Goal: Book appointment/travel/reservation

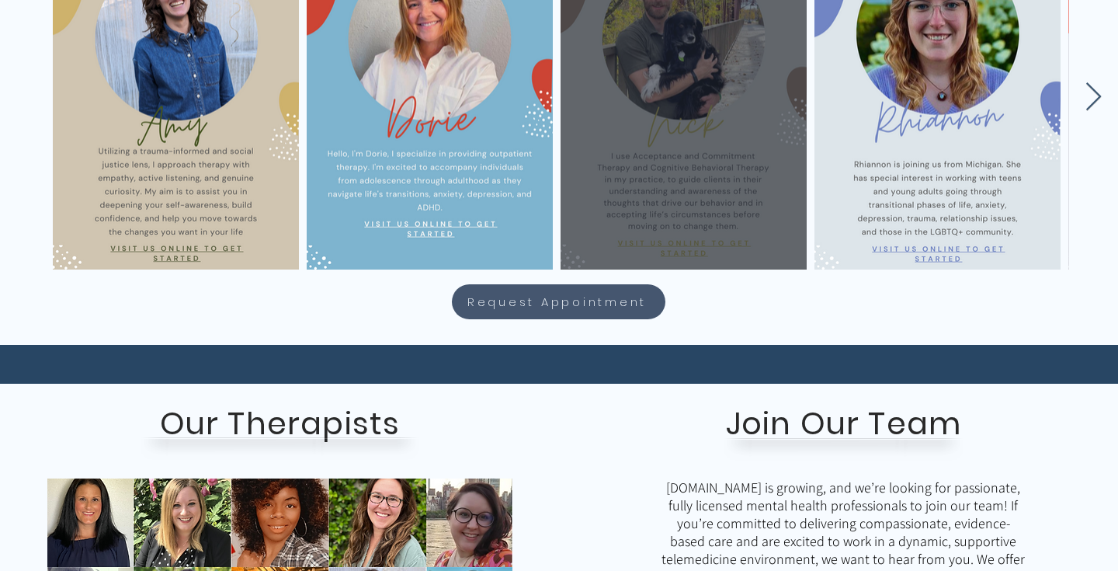
scroll to position [497, 0]
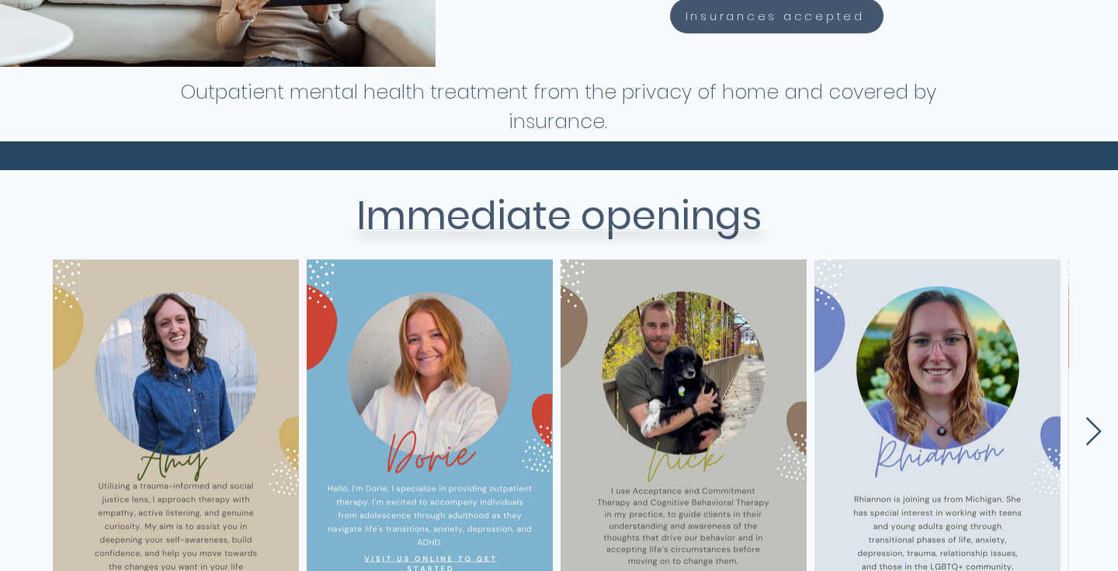
click at [1091, 426] on icon "Next Item" at bounding box center [1094, 432] width 18 height 30
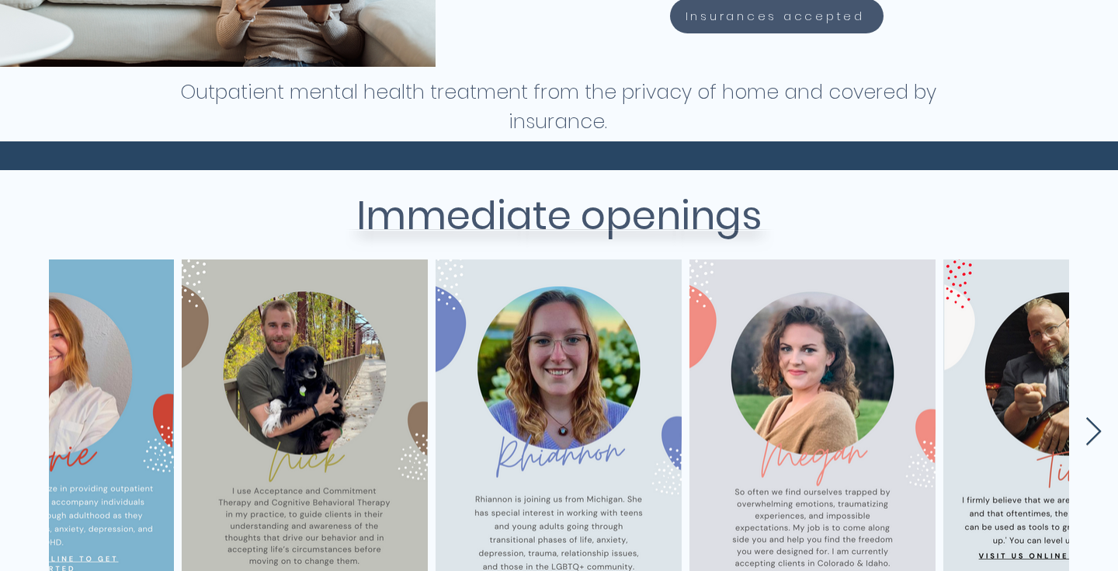
scroll to position [0, 378]
click at [1091, 426] on icon "Next Item" at bounding box center [1094, 432] width 18 height 30
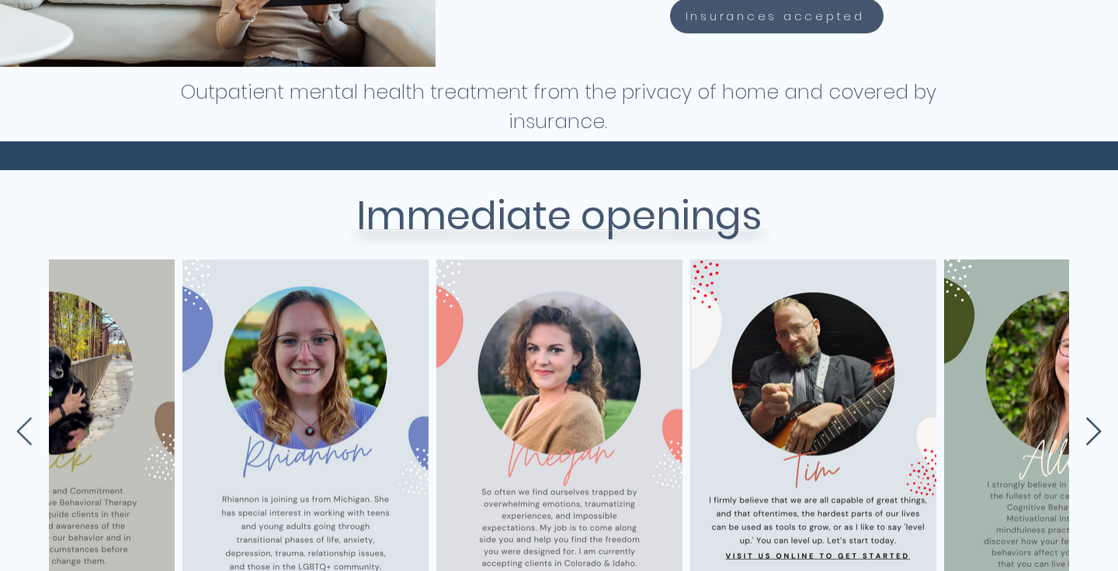
click at [1091, 427] on icon "Next Item" at bounding box center [1094, 432] width 18 height 30
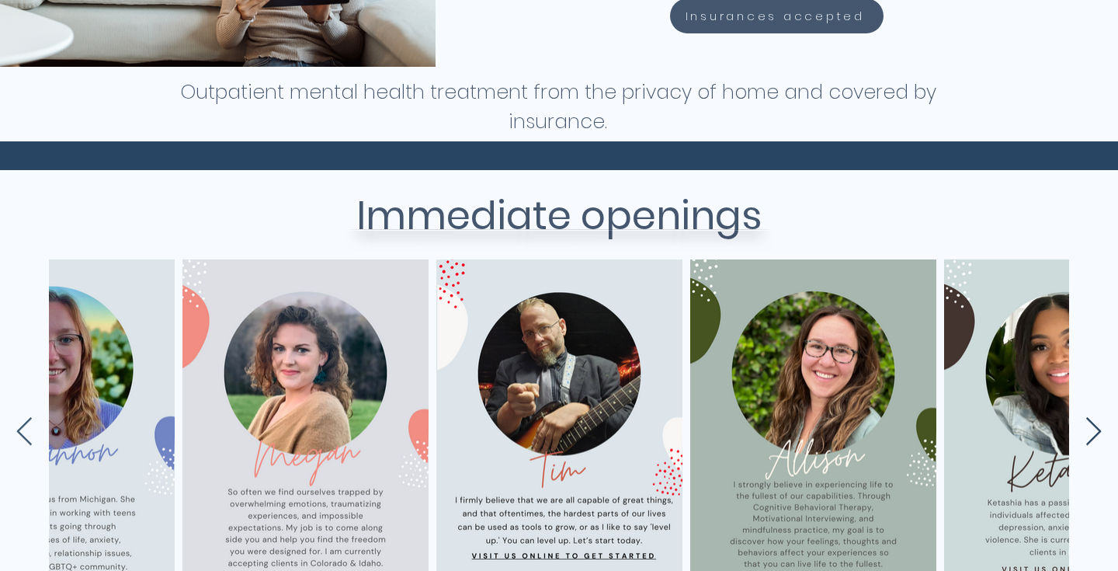
click at [1091, 428] on icon "Next Item" at bounding box center [1094, 432] width 18 height 30
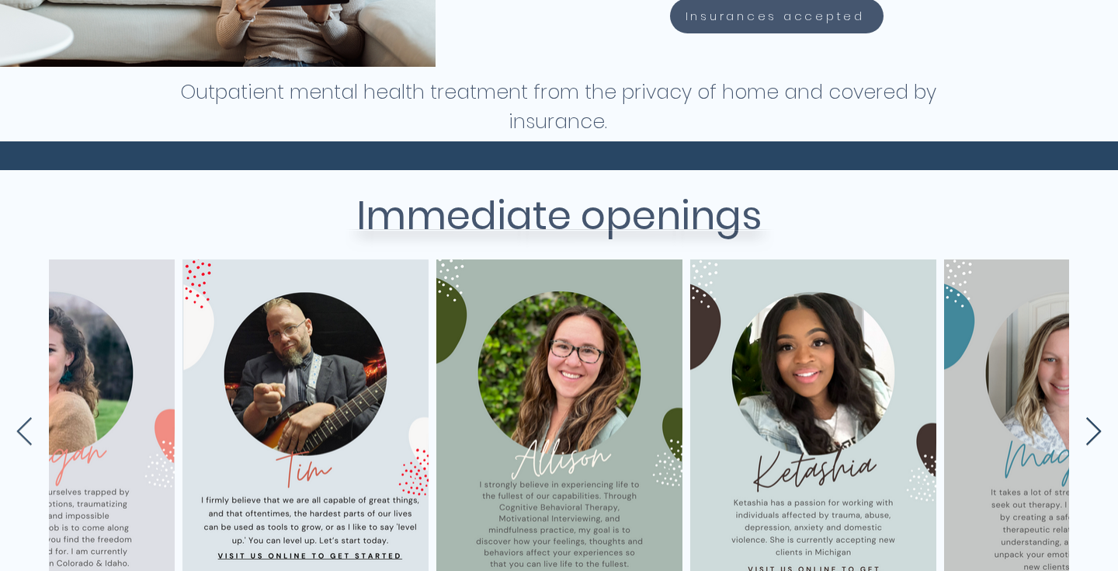
click at [1091, 428] on icon "Next Item" at bounding box center [1094, 432] width 18 height 30
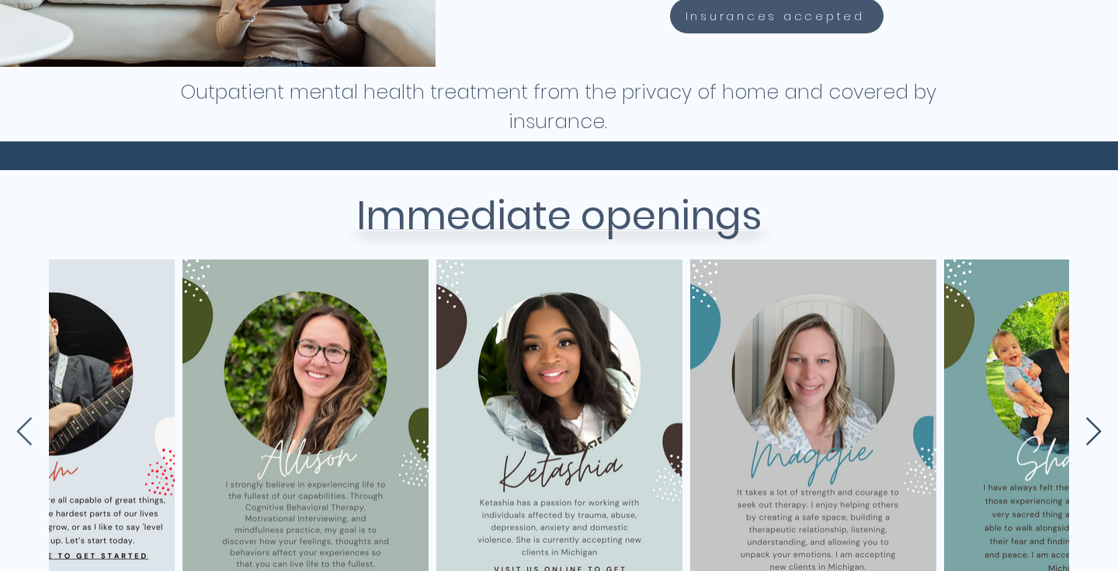
click at [1091, 430] on icon "Next Item" at bounding box center [1094, 432] width 18 height 30
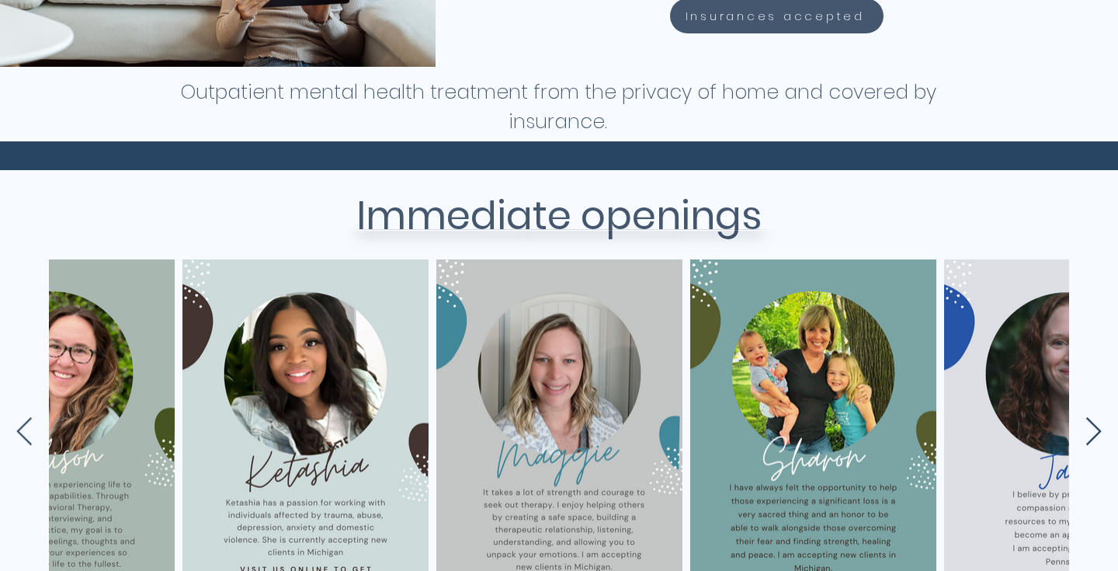
click at [1091, 430] on icon "Next Item" at bounding box center [1094, 432] width 18 height 30
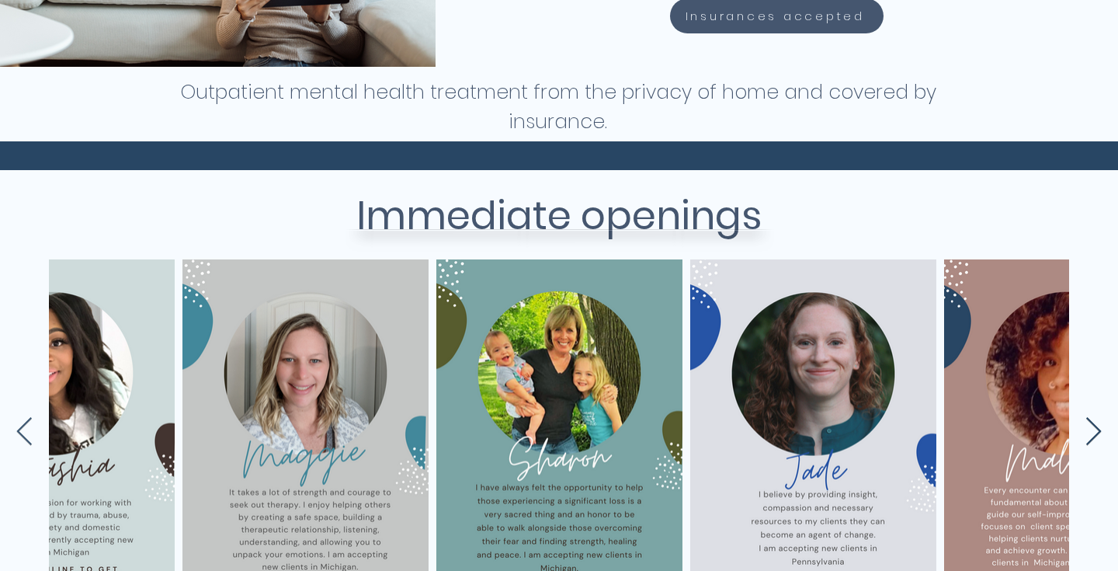
click at [1091, 430] on icon "Next Item" at bounding box center [1094, 432] width 18 height 30
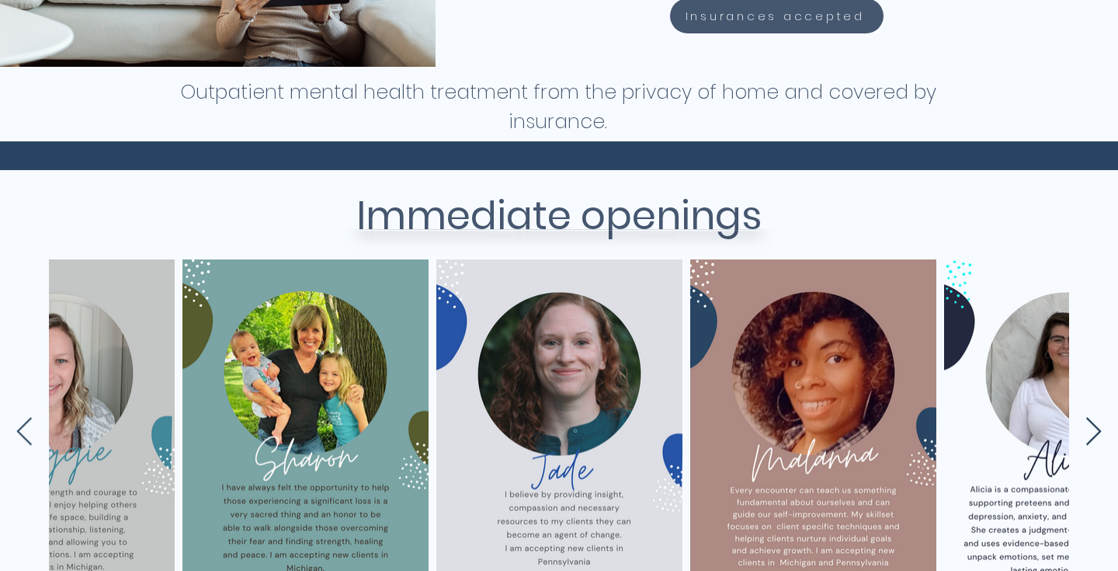
click at [1091, 430] on icon "Next Item" at bounding box center [1094, 432] width 18 height 30
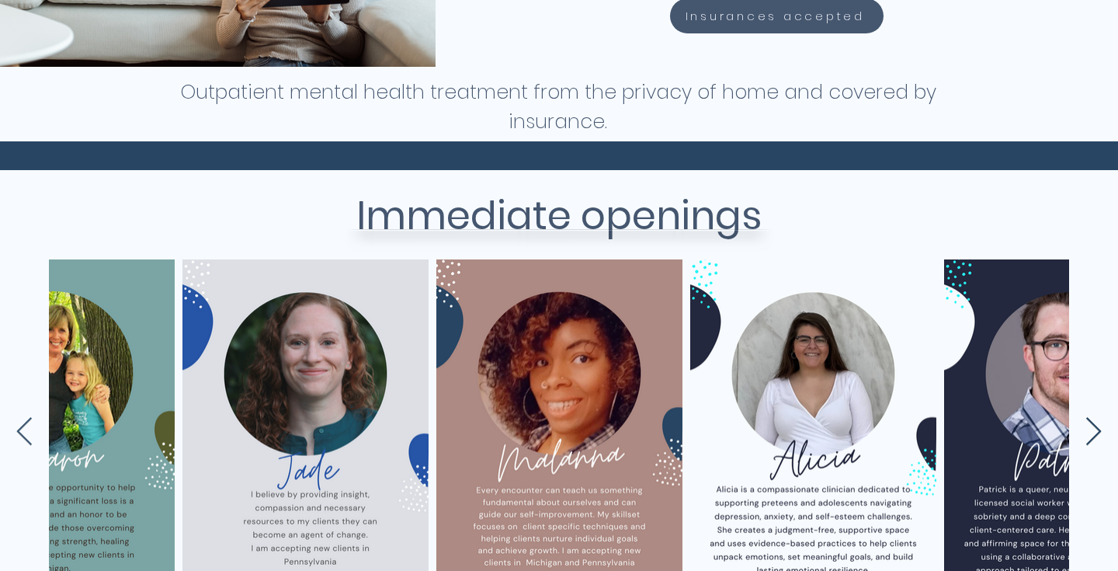
click at [1091, 430] on icon "Next Item" at bounding box center [1094, 432] width 18 height 30
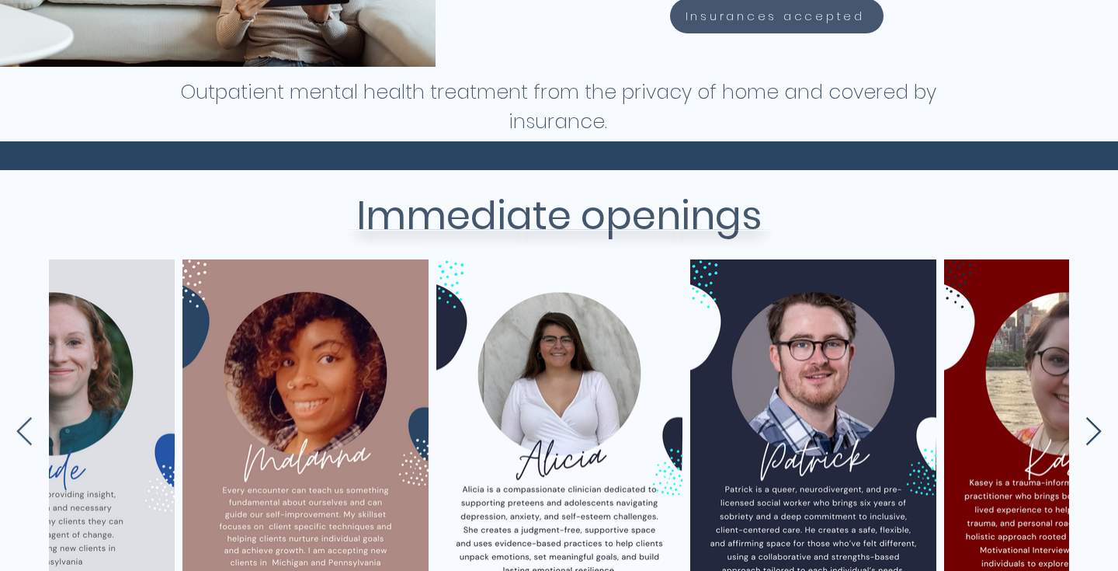
click at [1091, 430] on icon "Next Item" at bounding box center [1094, 432] width 18 height 30
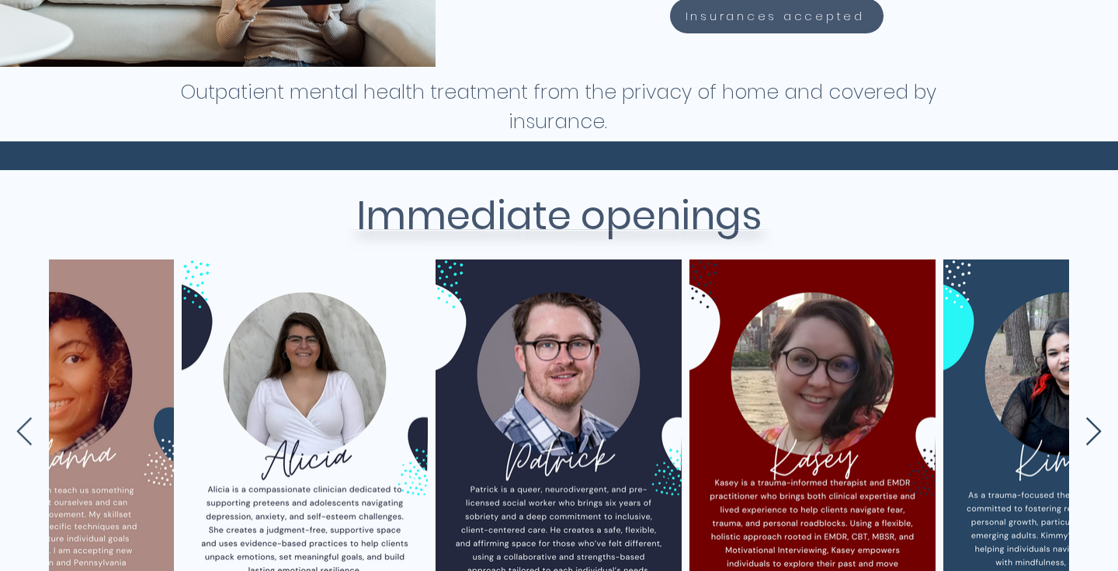
scroll to position [0, 2918]
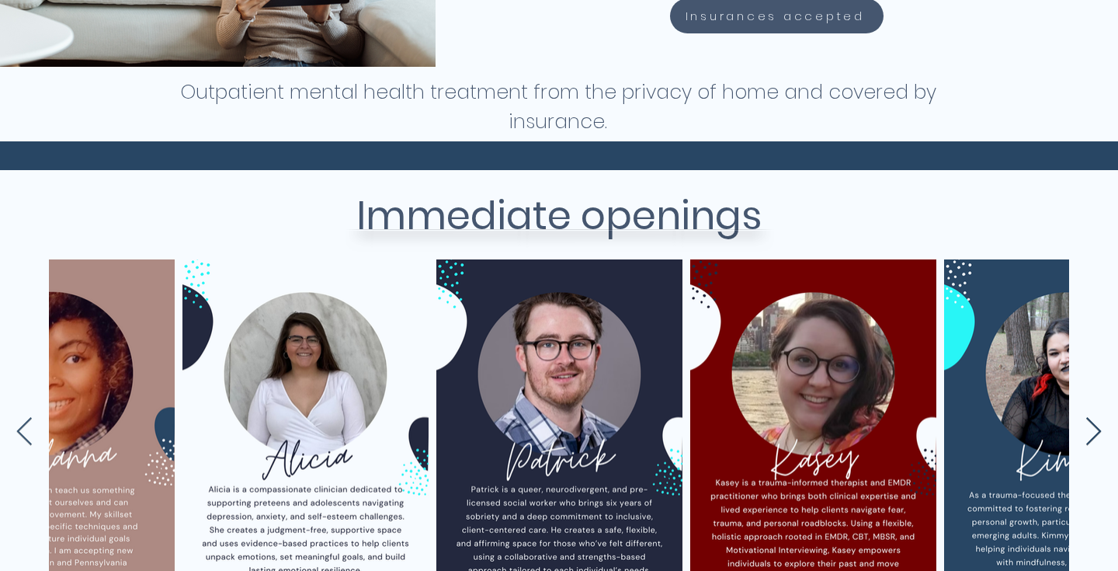
click at [1091, 430] on icon "Next Item" at bounding box center [1094, 432] width 18 height 30
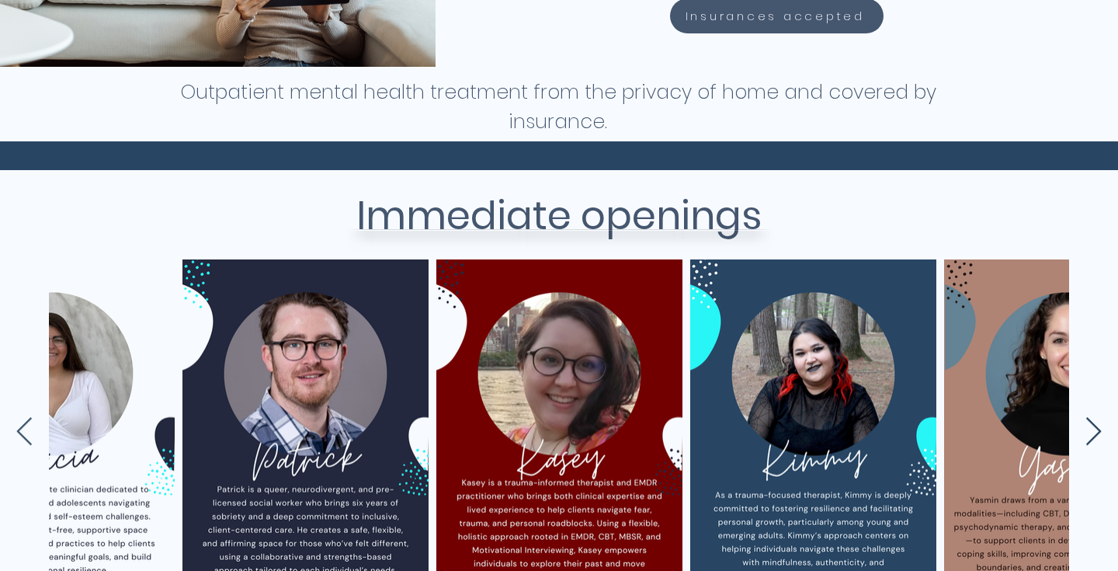
click at [1091, 430] on icon "Next Item" at bounding box center [1094, 432] width 18 height 30
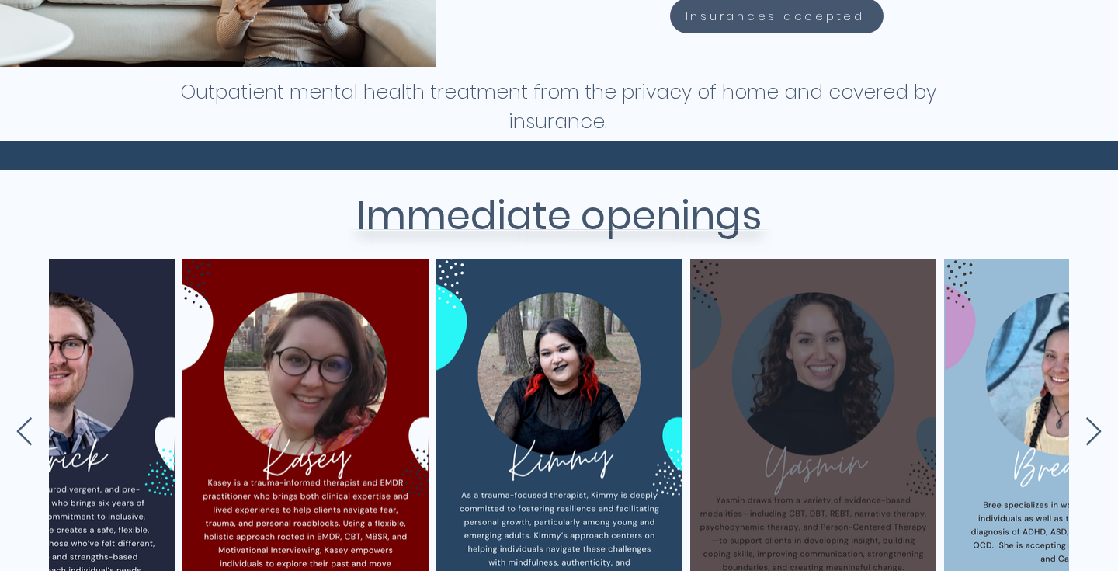
scroll to position [622, 0]
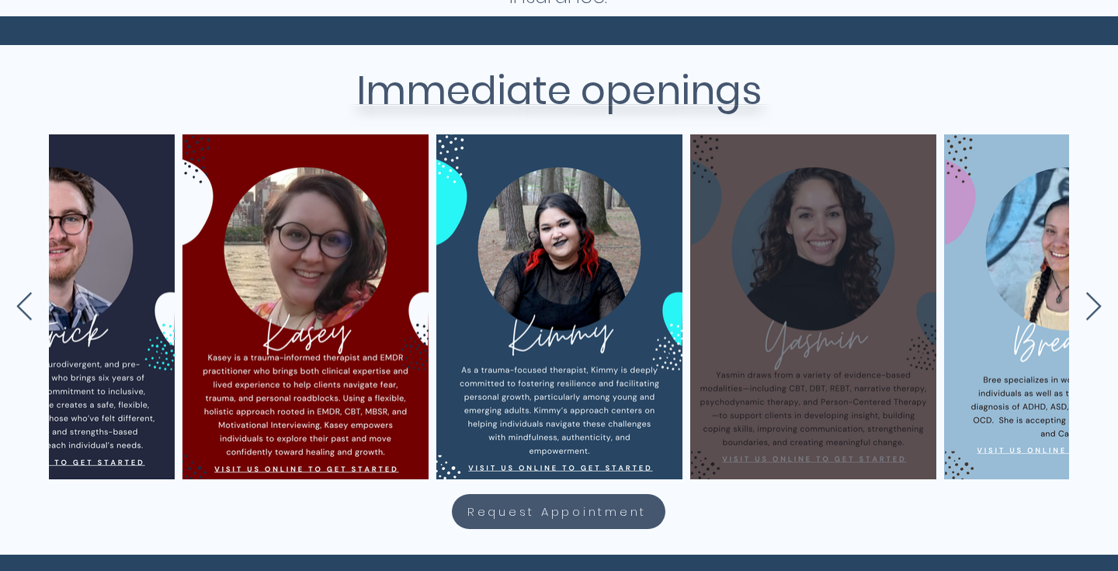
click at [813, 318] on div "main content" at bounding box center [814, 307] width 200 height 298
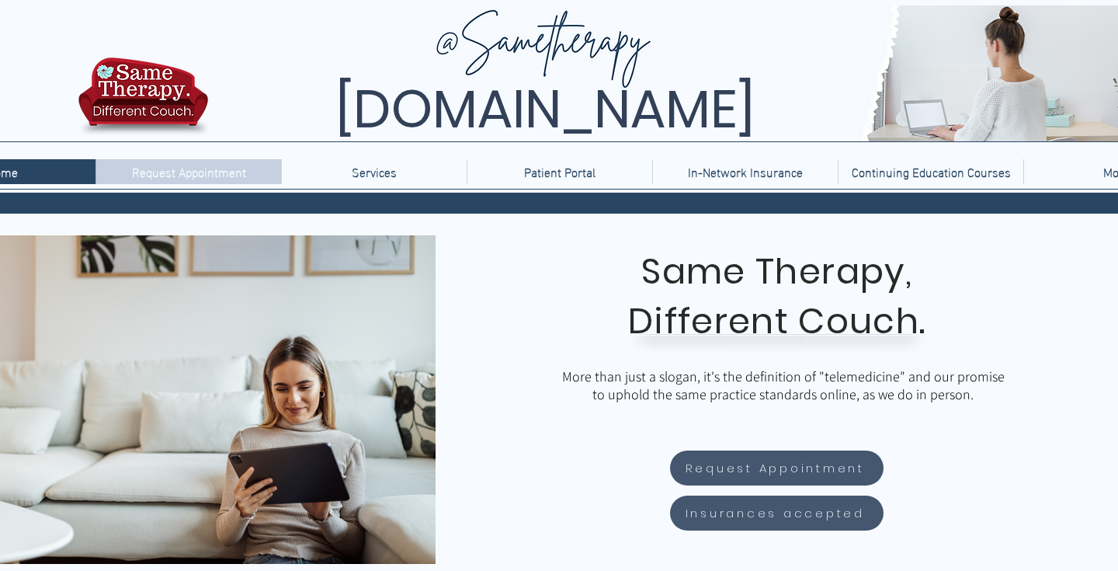
click at [151, 177] on p "Request Appointment" at bounding box center [189, 171] width 130 height 25
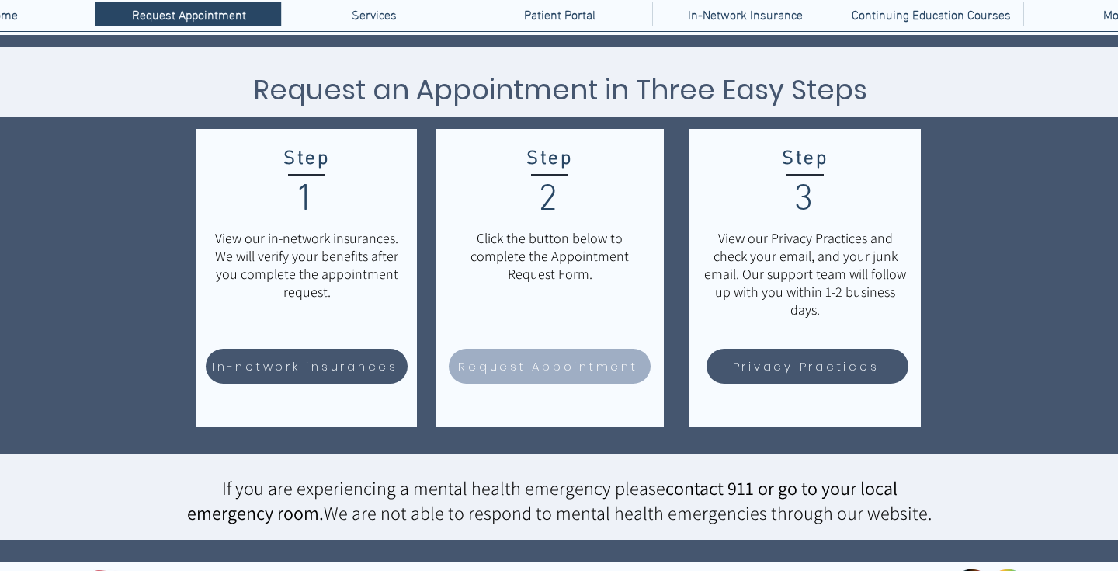
click at [570, 363] on span "Request Appointment" at bounding box center [547, 366] width 179 height 18
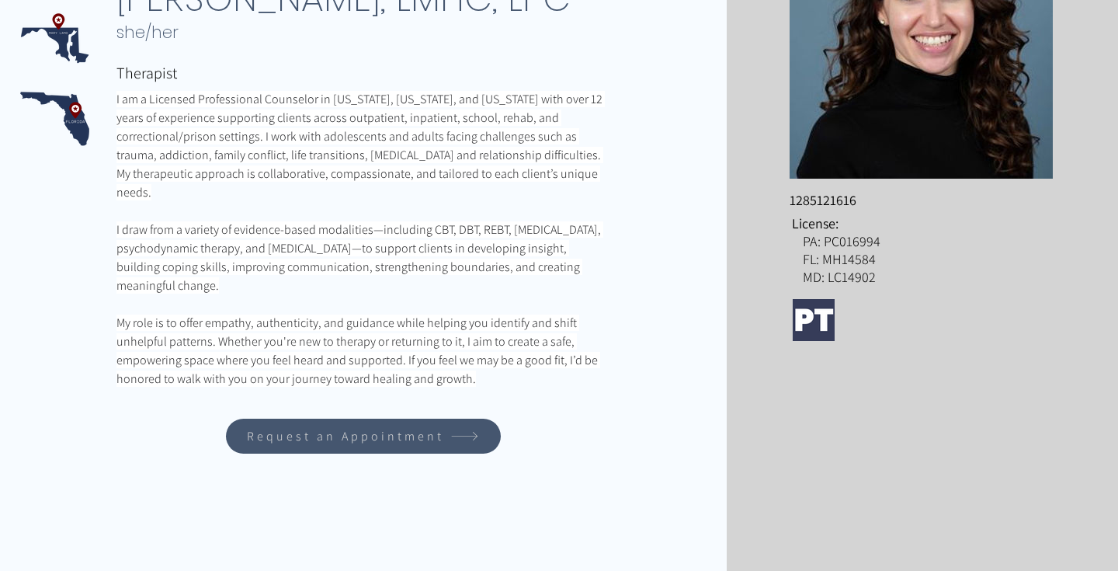
scroll to position [353, 0]
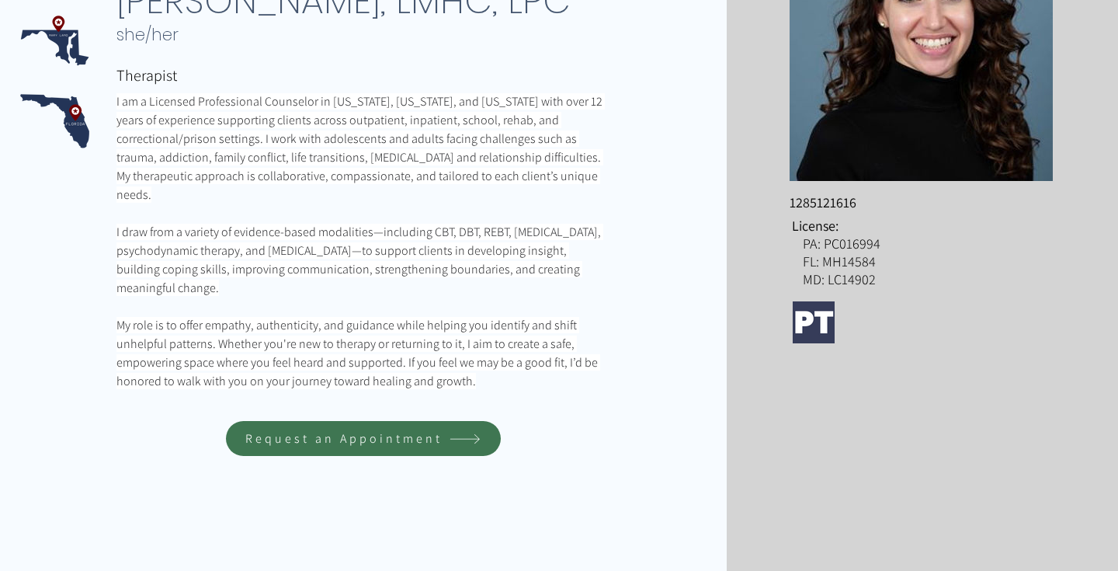
click at [378, 429] on span "Request an Appointment" at bounding box center [363, 438] width 270 height 30
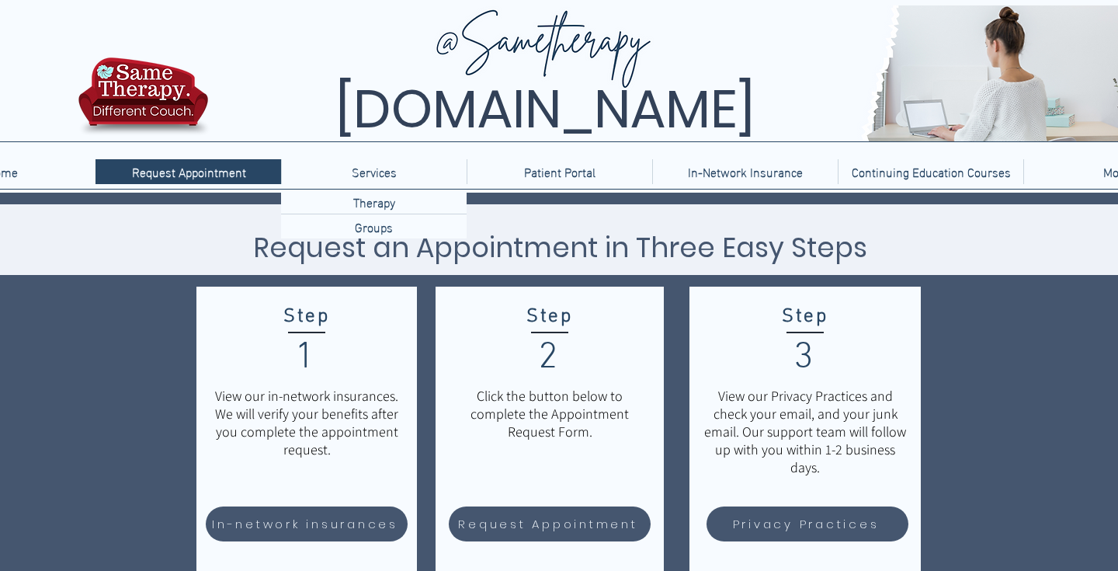
scroll to position [236, 0]
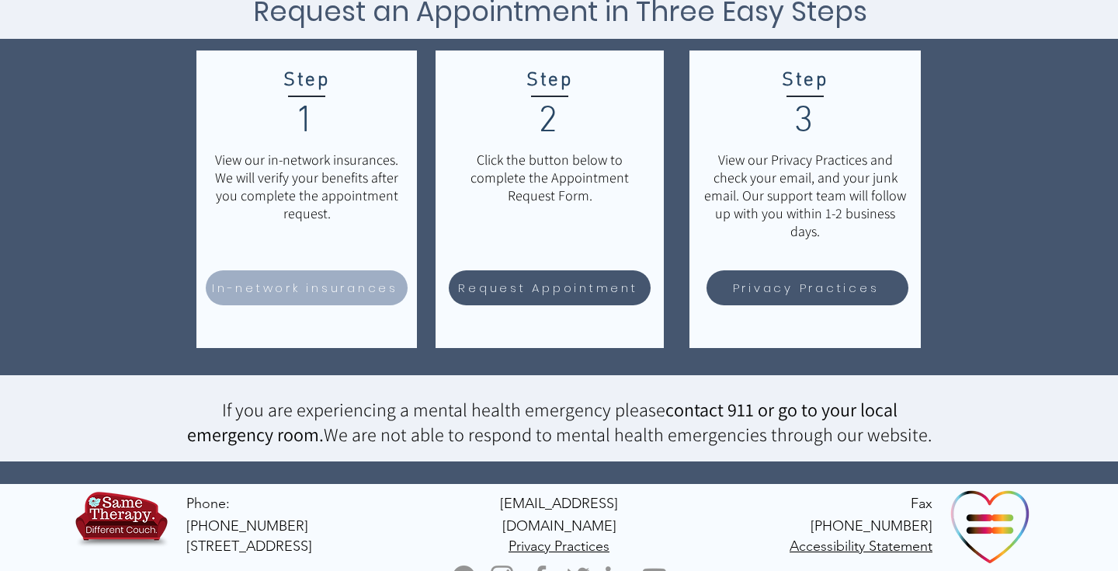
click at [304, 287] on span "In-network insurances" at bounding box center [305, 288] width 186 height 18
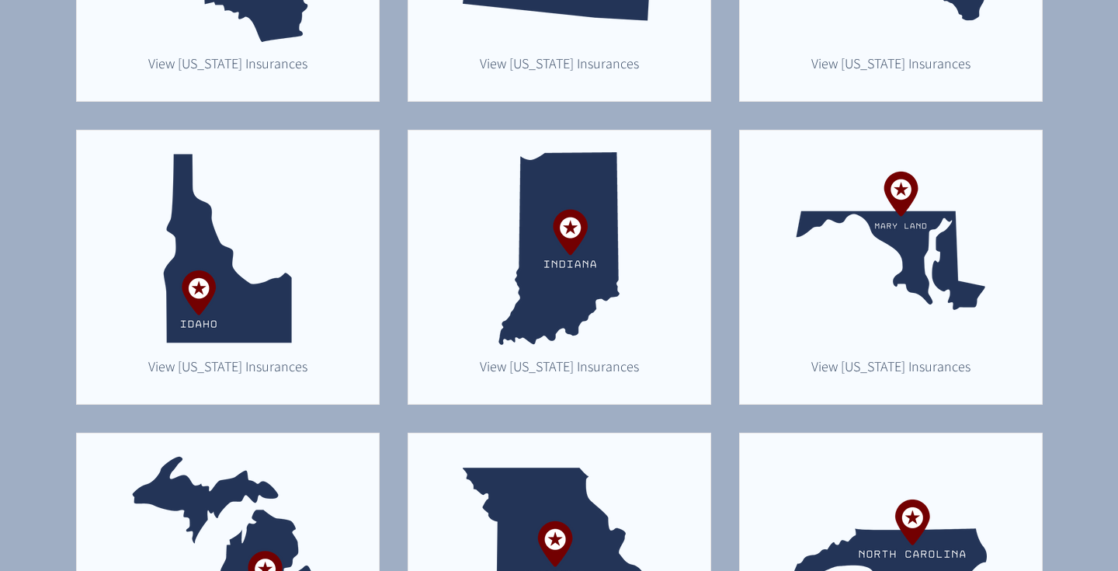
scroll to position [475, 0]
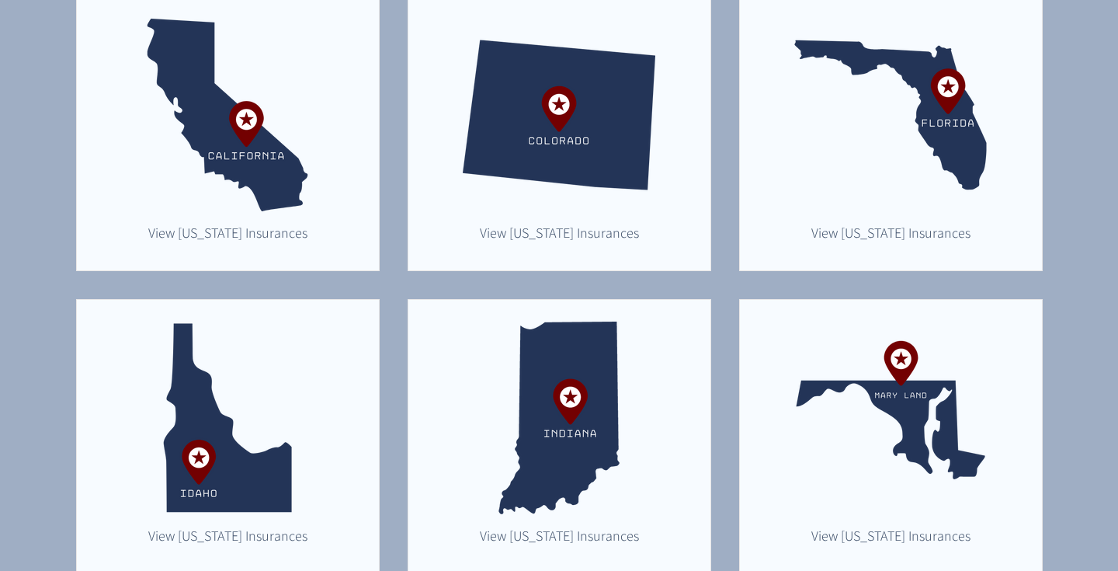
click at [945, 153] on img "main content" at bounding box center [891, 115] width 193 height 193
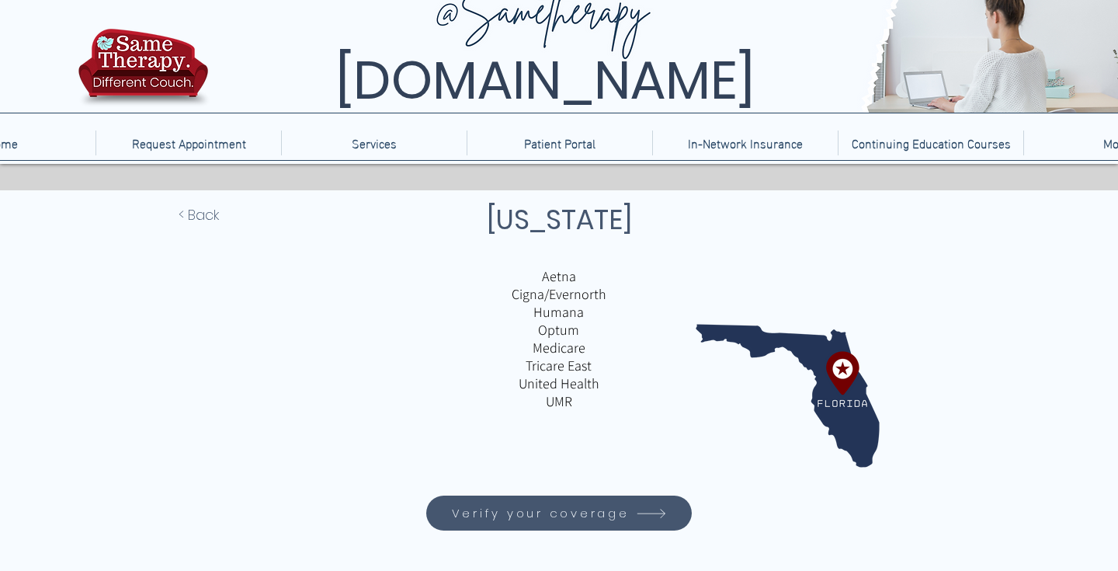
scroll to position [33, 0]
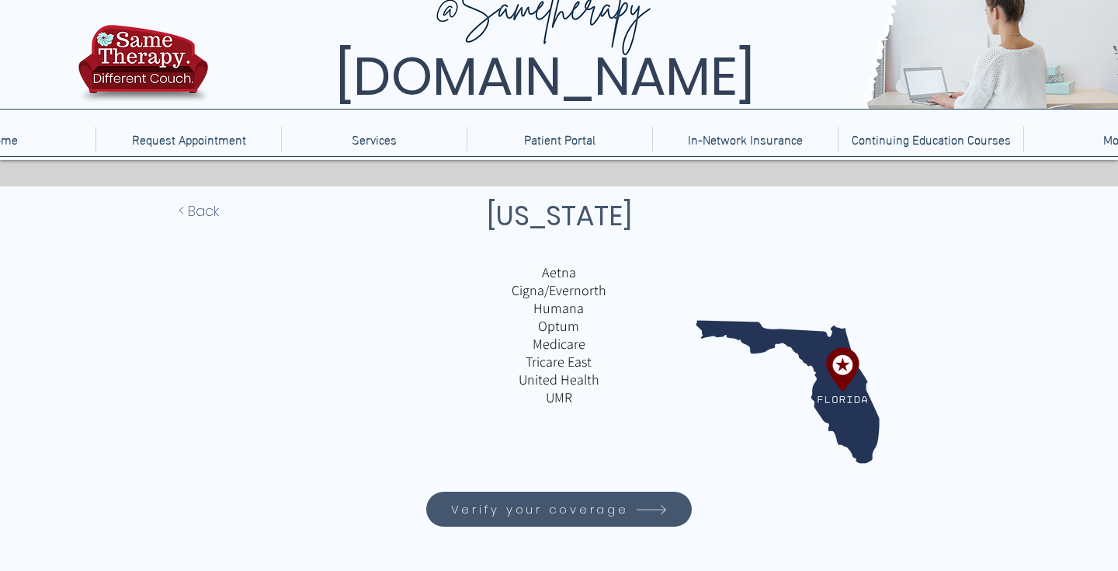
click at [548, 510] on span "Verify your coverage" at bounding box center [540, 509] width 178 height 18
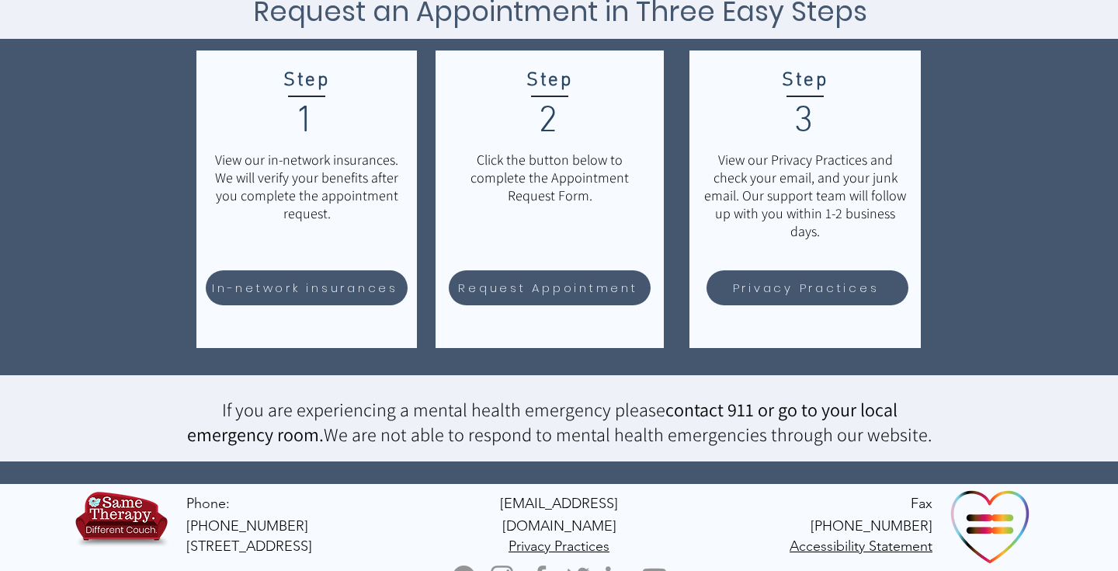
scroll to position [236, 0]
click at [613, 293] on span "Request Appointment" at bounding box center [547, 288] width 179 height 18
